Goal: Task Accomplishment & Management: Use online tool/utility

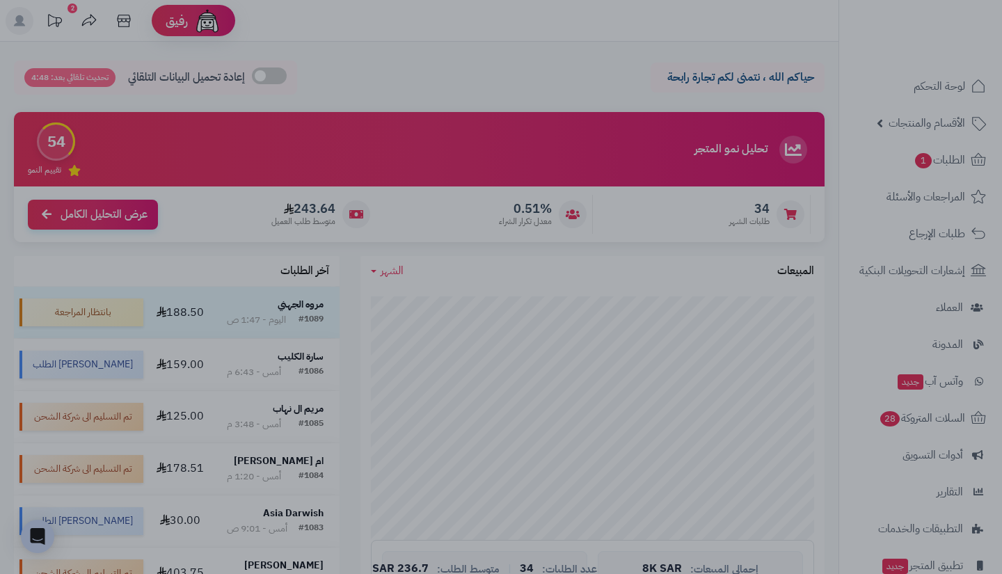
click at [818, 241] on div at bounding box center [501, 287] width 1002 height 574
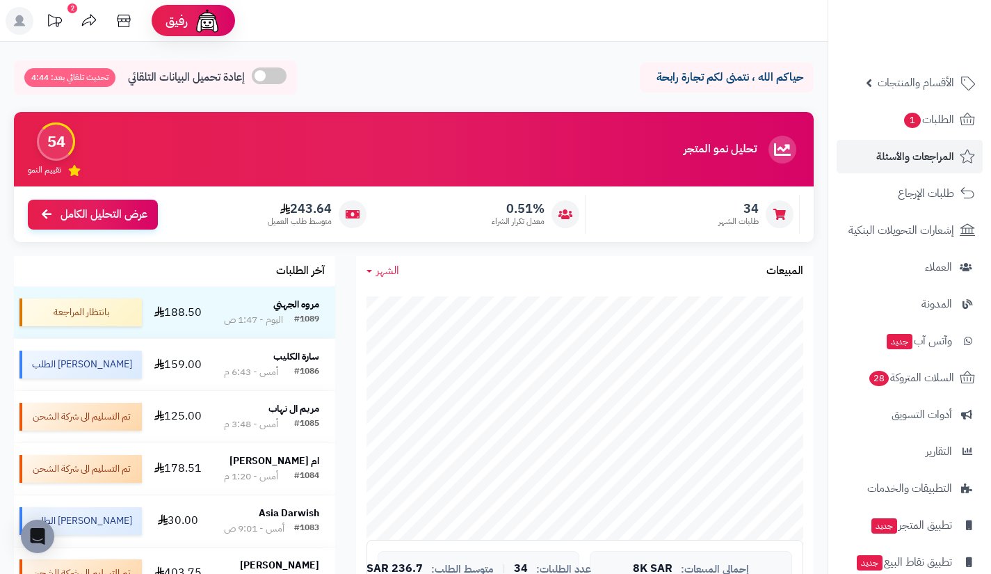
scroll to position [99, 0]
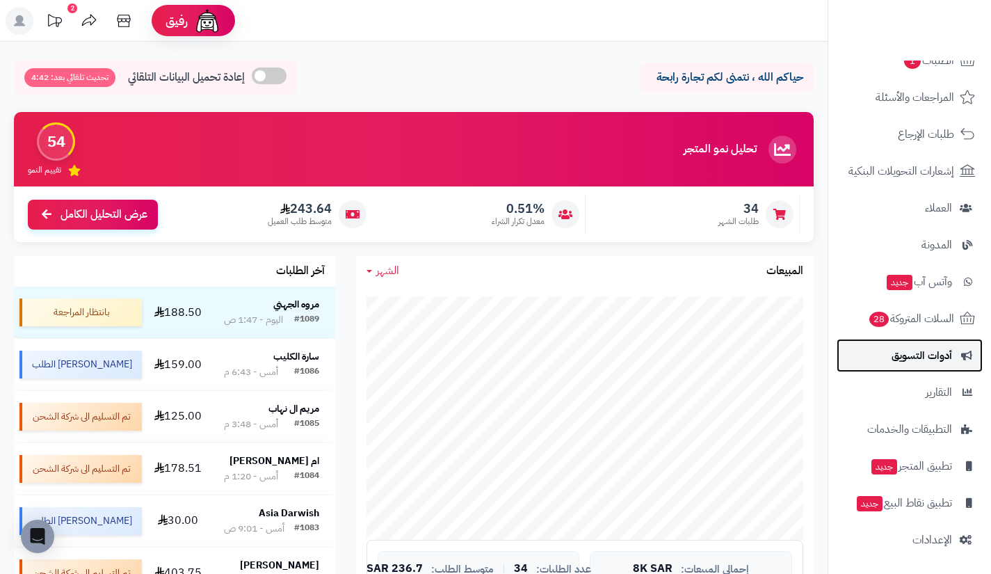
click at [896, 365] on span "أدوات التسويق" at bounding box center [922, 355] width 61 height 19
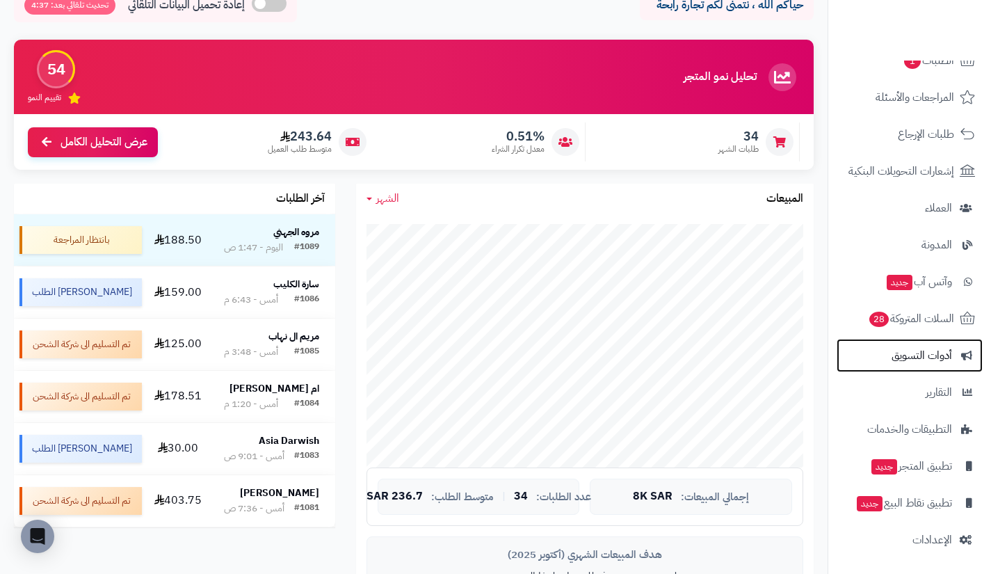
scroll to position [73, 0]
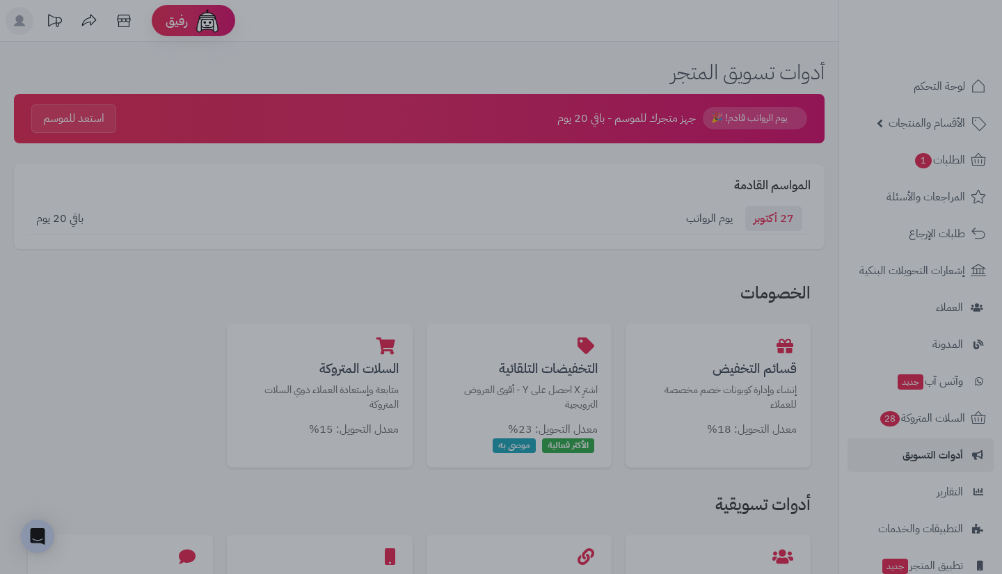
click at [820, 473] on div at bounding box center [501, 287] width 1002 height 574
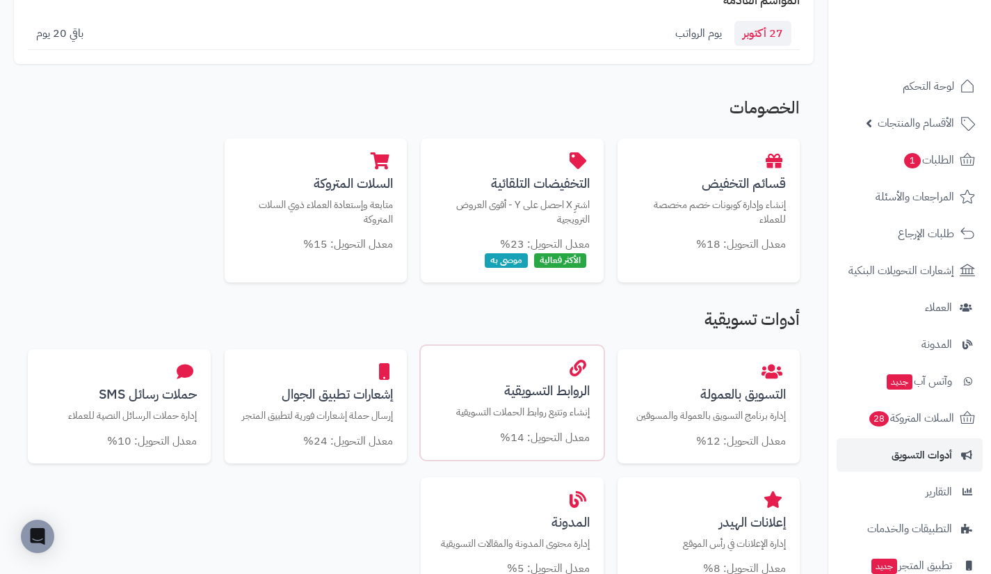
scroll to position [186, 0]
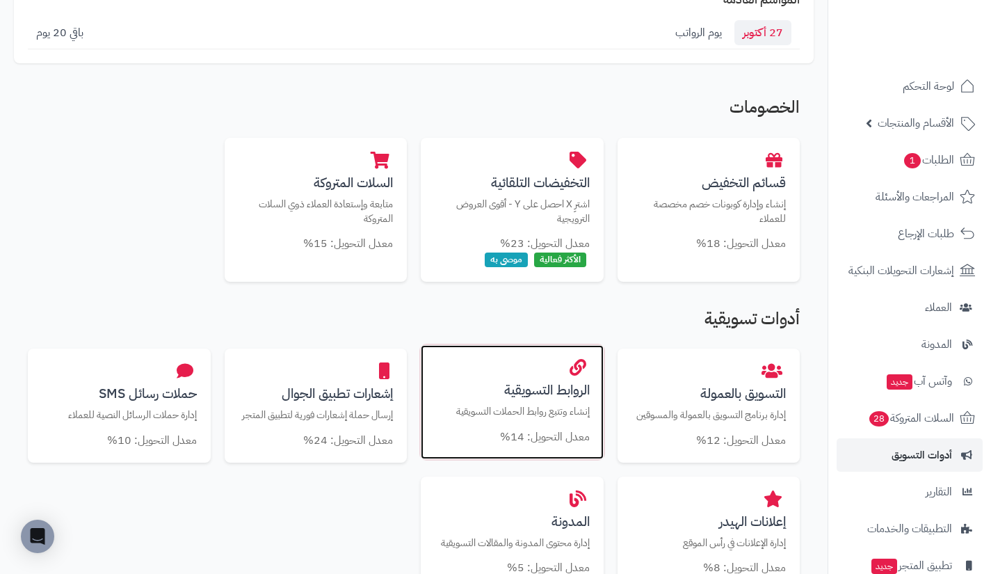
click at [548, 401] on div "الروابط التسويقية إنشاء وتتبع روابط الحملات التسويقية معدل التحويل: 14%" at bounding box center [512, 402] width 183 height 114
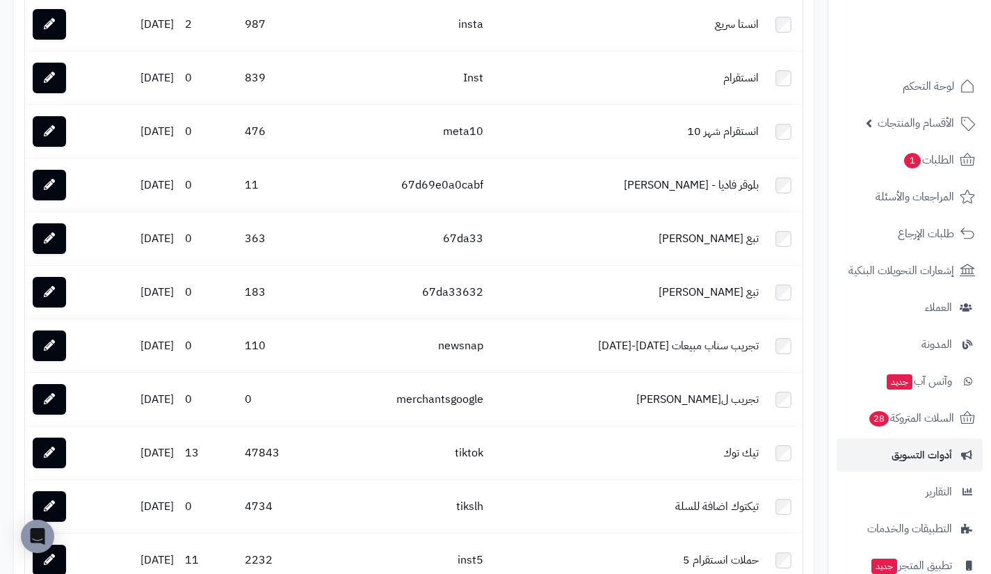
scroll to position [1048, 0]
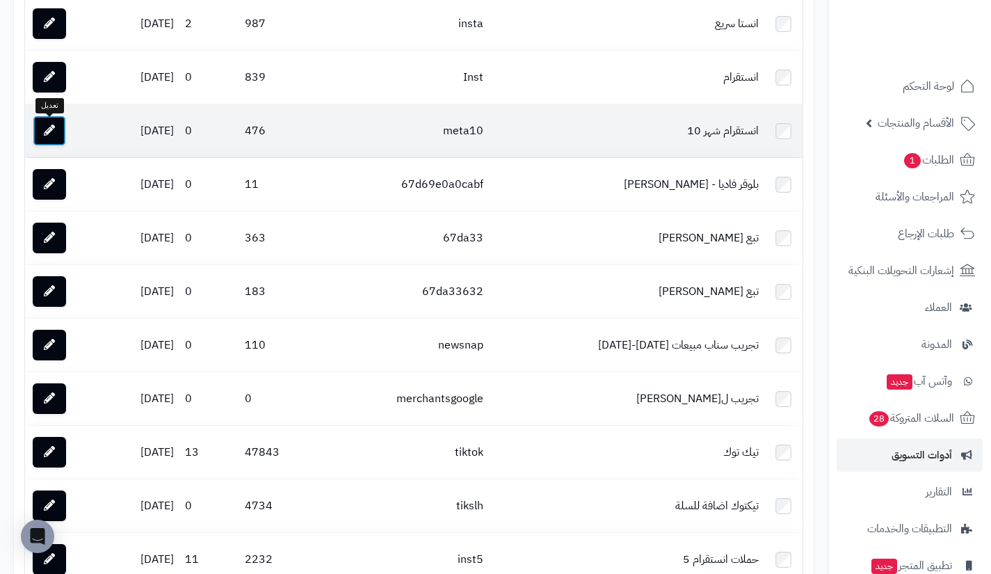
click at [61, 132] on link at bounding box center [49, 130] width 33 height 31
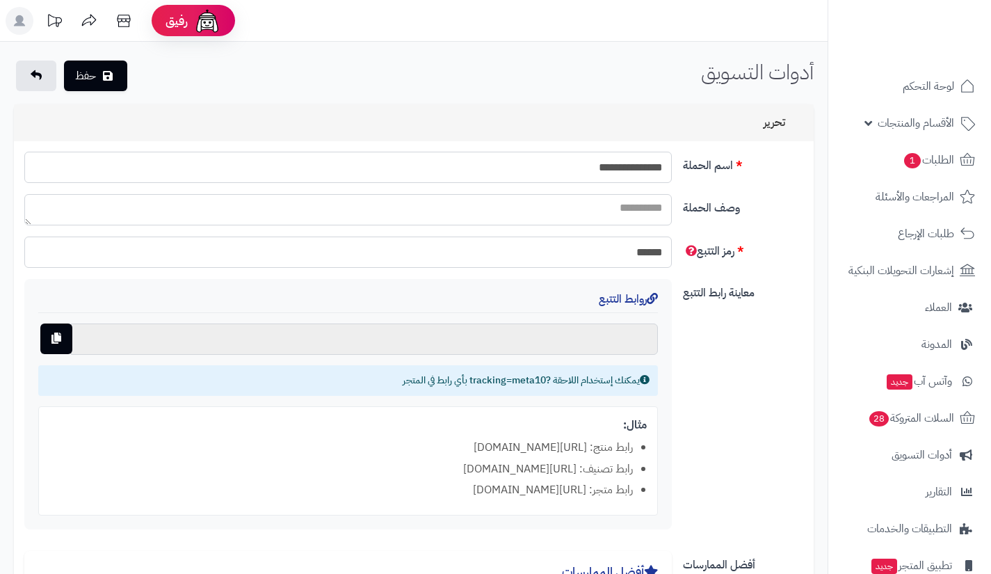
type input "**********"
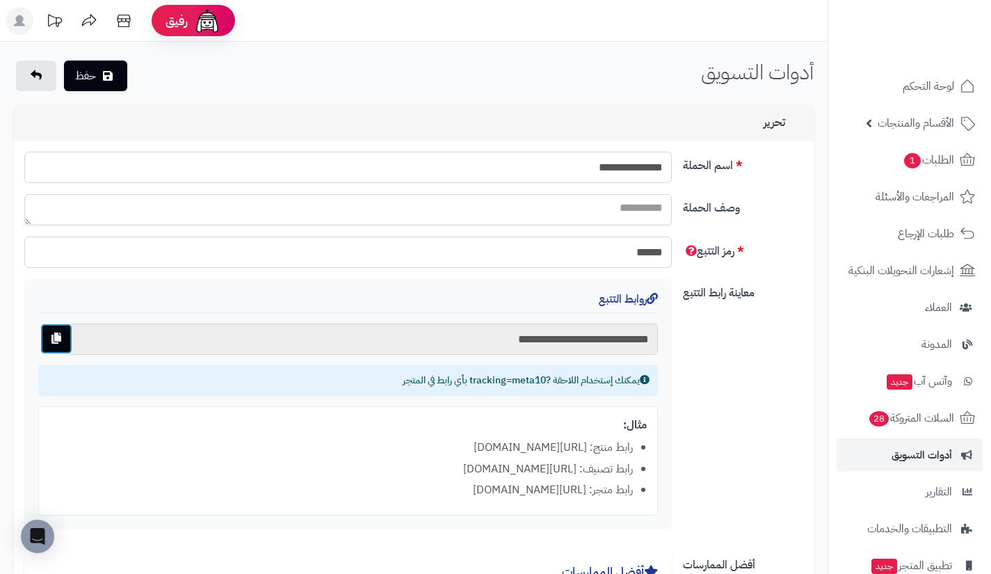
click at [63, 338] on button "button" at bounding box center [56, 339] width 32 height 31
